Goal: Information Seeking & Learning: Learn about a topic

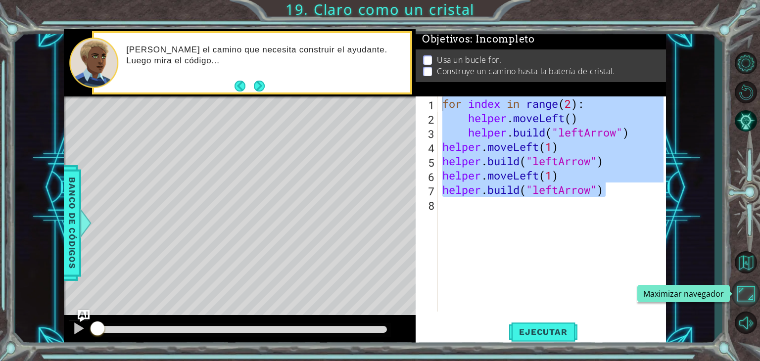
click at [752, 298] on button "Maximizar navegador" at bounding box center [745, 293] width 29 height 26
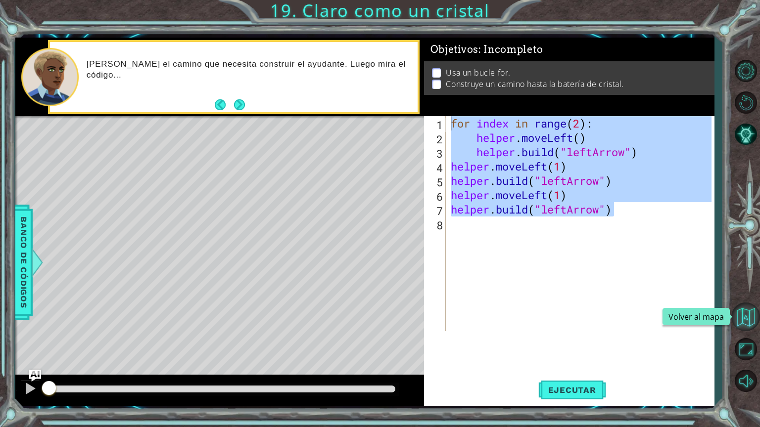
click at [756, 313] on button "Volver al mapa" at bounding box center [745, 317] width 29 height 29
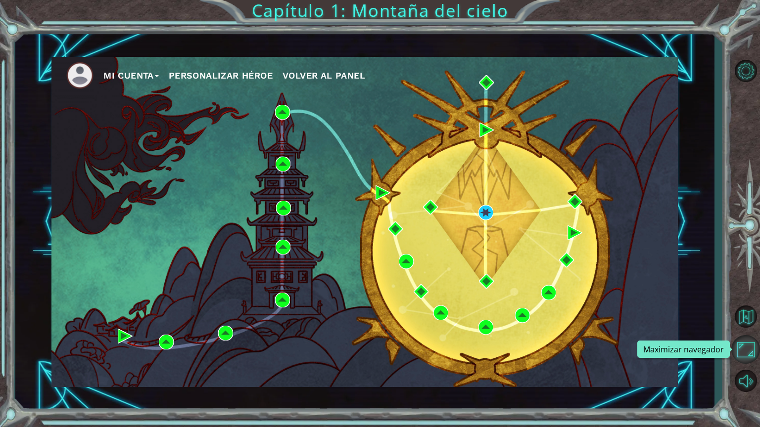
click at [742, 350] on button "Maximizar navegador" at bounding box center [745, 349] width 29 height 29
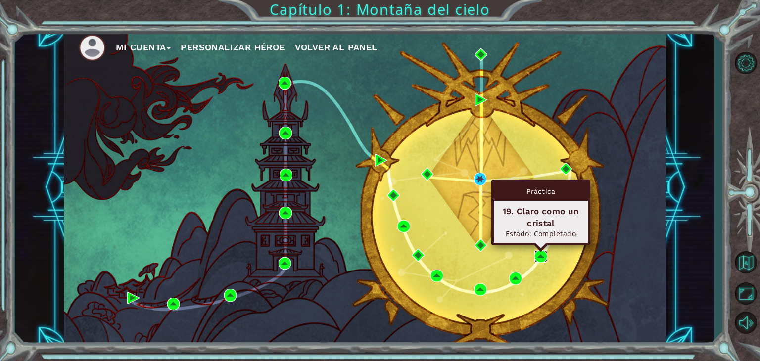
click at [538, 252] on img at bounding box center [540, 256] width 13 height 13
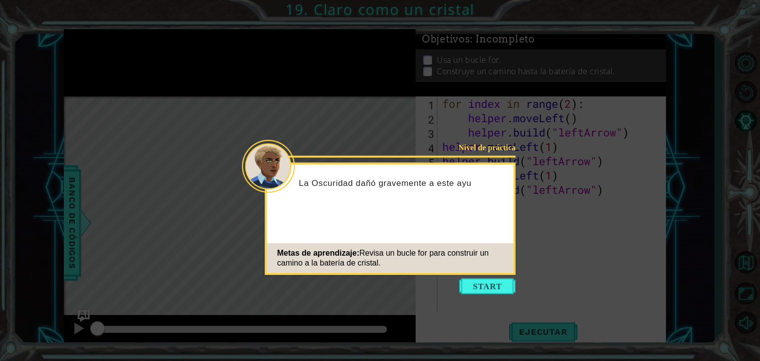
click at [538, 252] on icon at bounding box center [380, 180] width 760 height 361
click at [484, 280] on button "Start" at bounding box center [487, 287] width 56 height 16
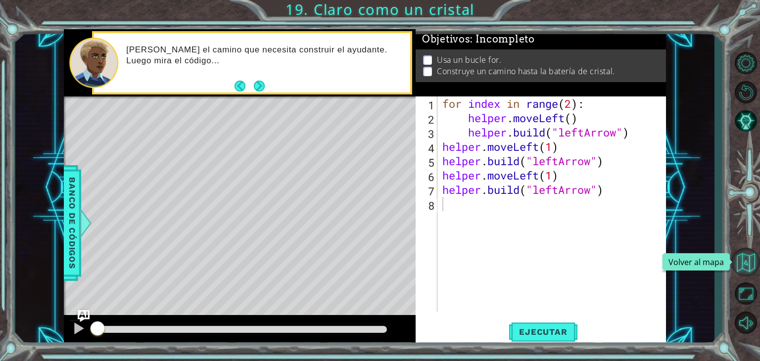
click at [748, 269] on button "Volver al mapa" at bounding box center [745, 262] width 29 height 29
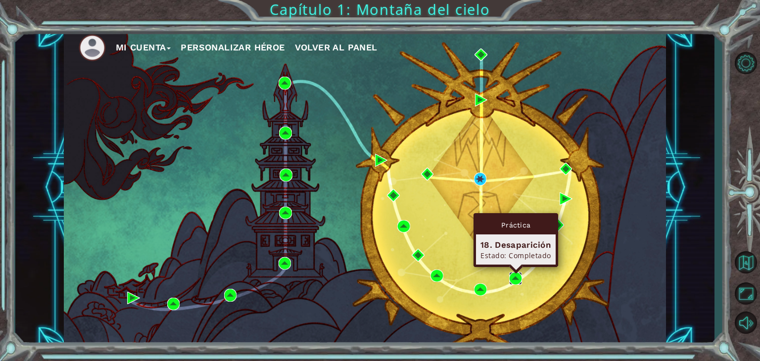
click at [514, 280] on img at bounding box center [515, 278] width 13 height 13
